Goal: Information Seeking & Learning: Find contact information

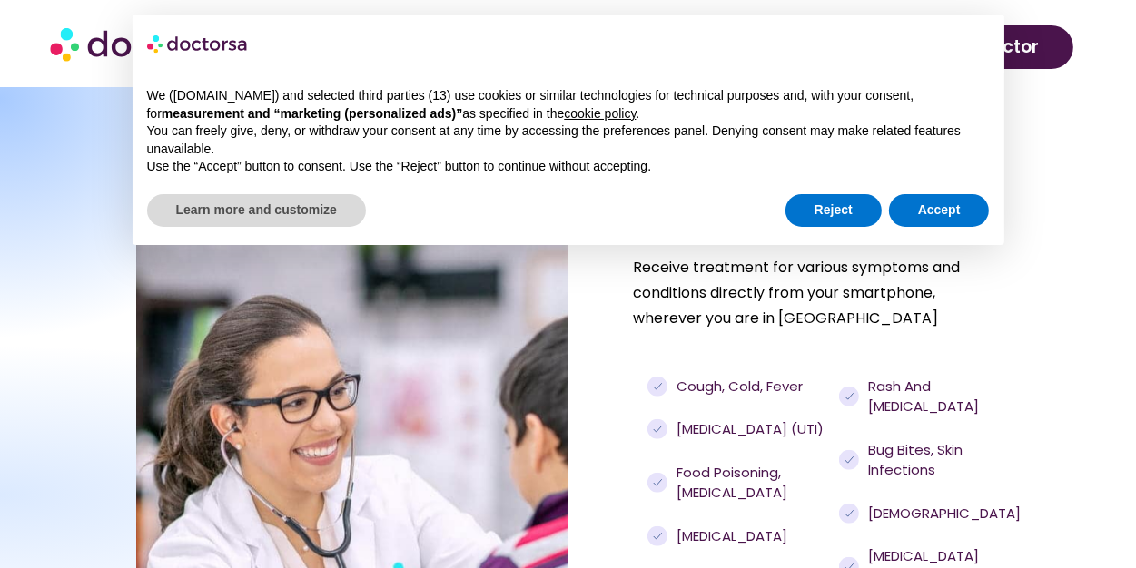
scroll to position [1180, 0]
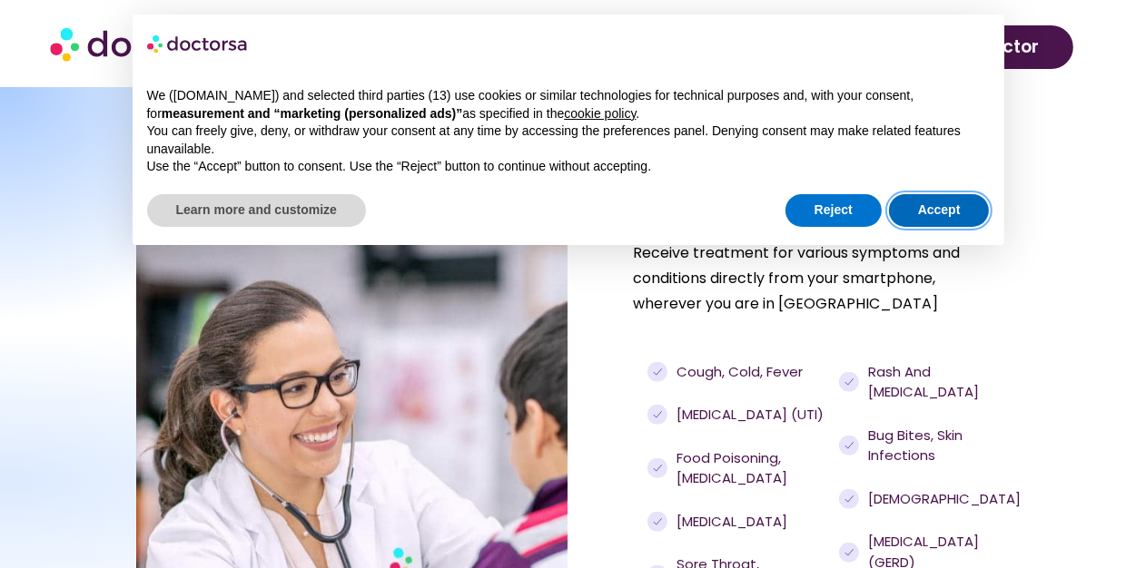
click at [950, 225] on button "Accept" at bounding box center [939, 210] width 101 height 33
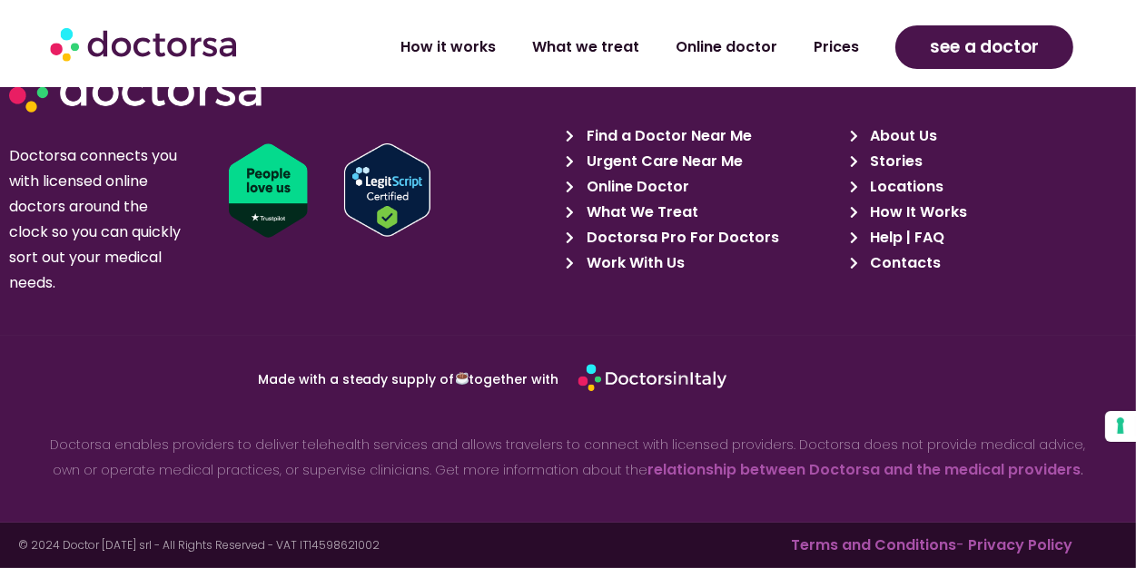
scroll to position [5608, 0]
click at [657, 133] on span "Find a Doctor Near Me" at bounding box center [667, 135] width 170 height 25
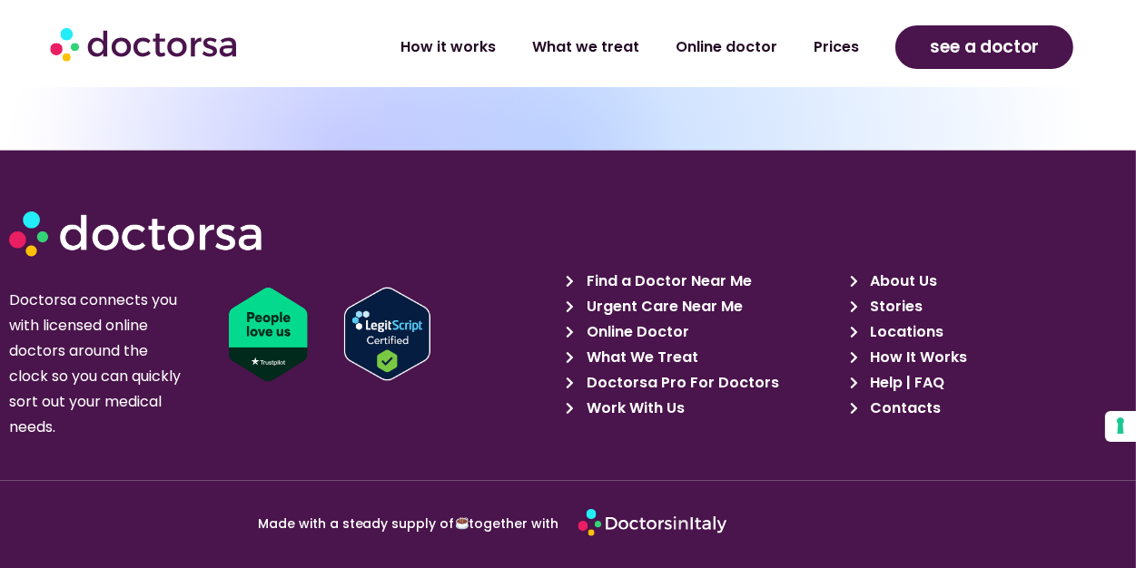
scroll to position [1906, 0]
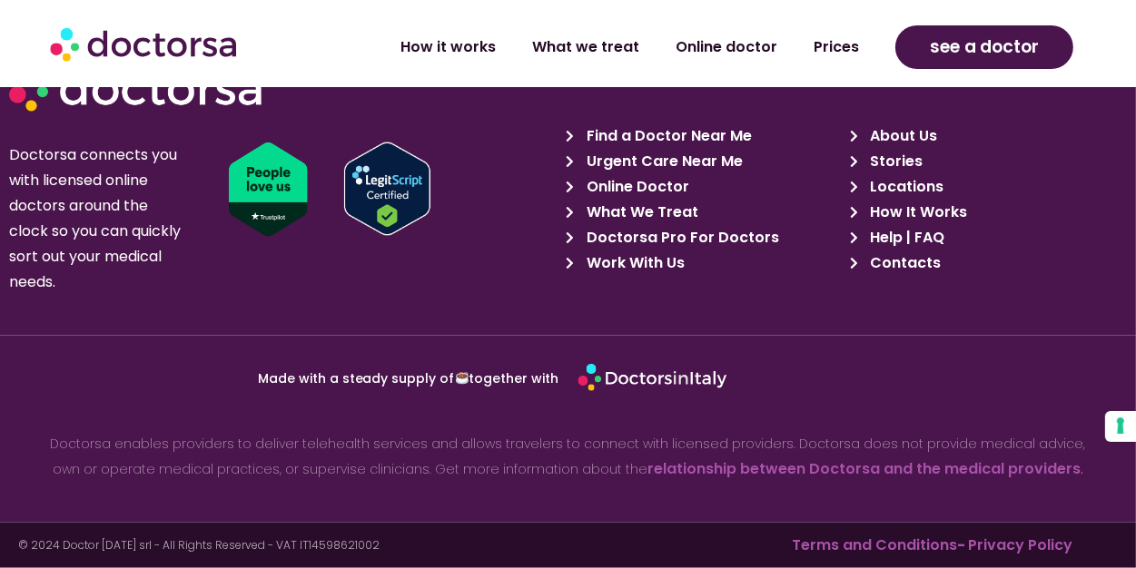
click at [897, 242] on span "Help | FAQ" at bounding box center [904, 237] width 79 height 25
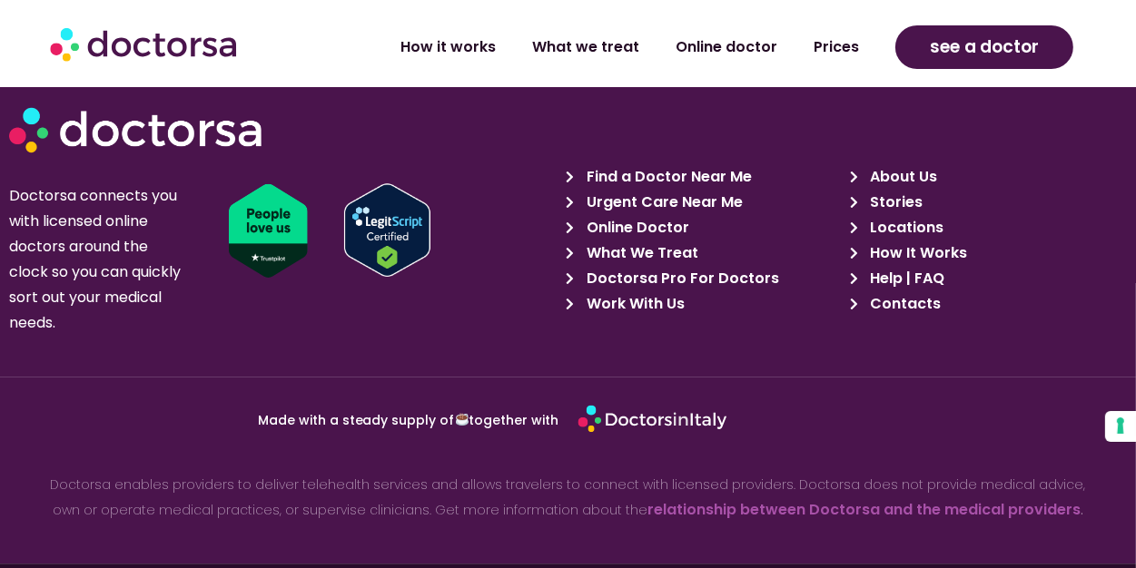
scroll to position [4110, 0]
